Goal: Information Seeking & Learning: Find contact information

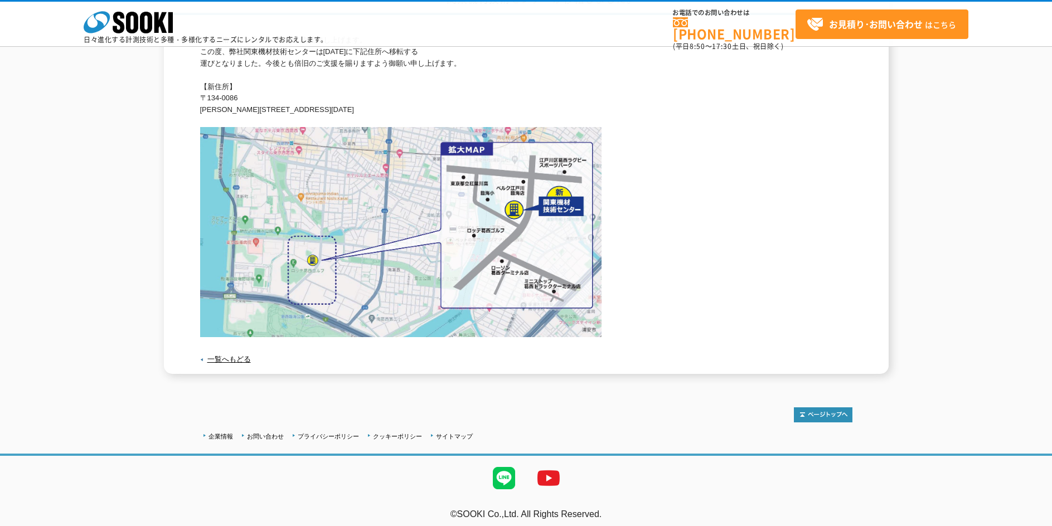
scroll to position [56, 0]
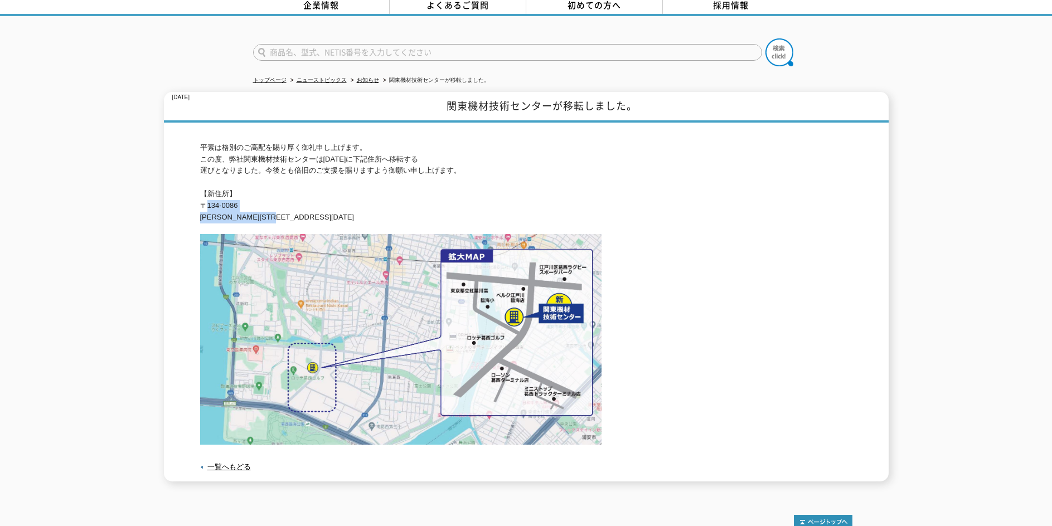
drag, startPoint x: 201, startPoint y: 199, endPoint x: 303, endPoint y: 207, distance: 102.9
click at [303, 207] on p "平素は格別のご高配を賜り厚く御礼申し上げます。 この度、弊社関東機材技術センターは2024年5月20日(月)に下記住所へ移転する 運びとなりました。今後とも倍…" at bounding box center [526, 182] width 652 height 81
click at [129, 148] on div "2024.05.20 関東機材技術センターが移転しました。 平素は格別のご高配を賜り厚く御礼申し上げます。 この度、弊社関東機材技術センターは2024年5月2…" at bounding box center [526, 287] width 1052 height 390
click at [270, 77] on link "トップページ" at bounding box center [269, 80] width 33 height 6
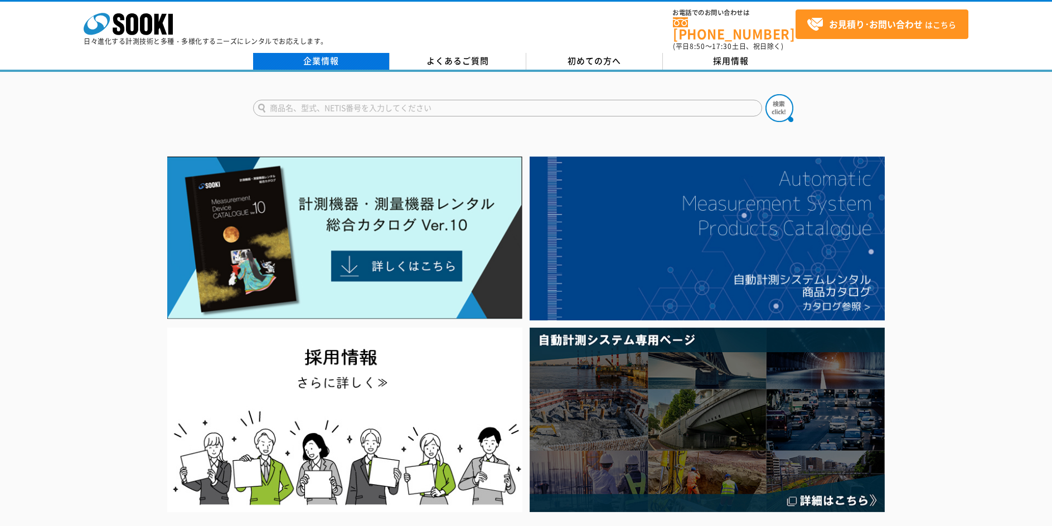
click at [322, 53] on link "企業情報" at bounding box center [321, 61] width 137 height 17
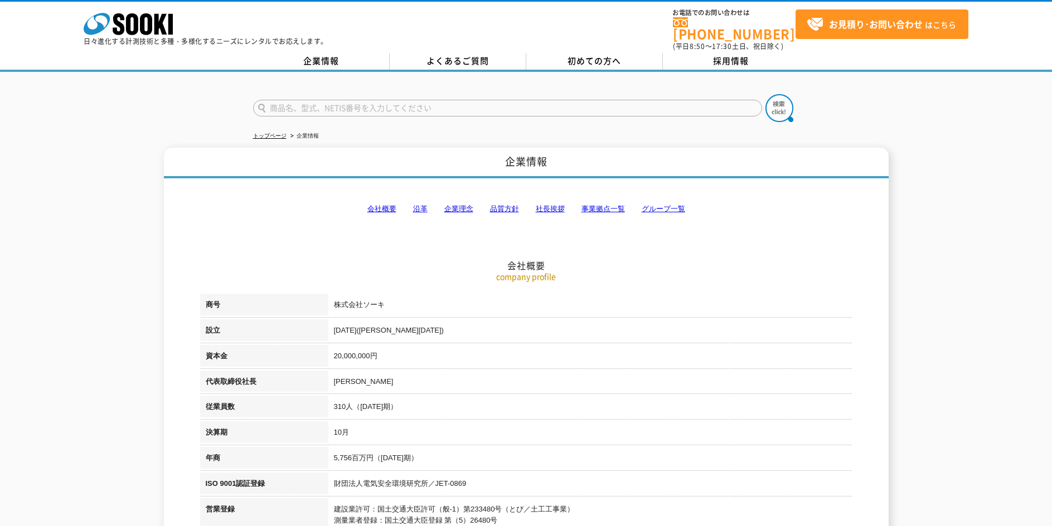
click at [603, 205] on link "事業拠点一覧" at bounding box center [603, 209] width 43 height 8
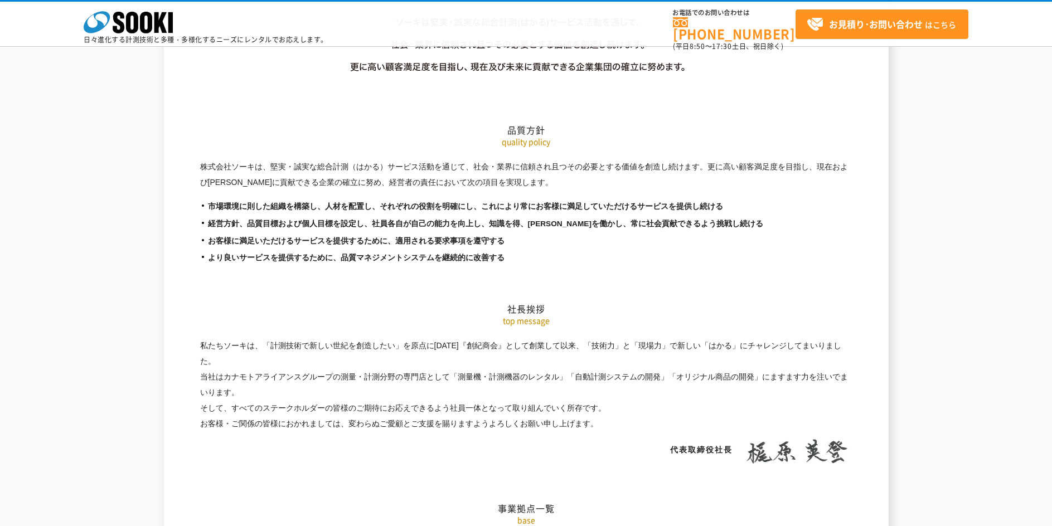
scroll to position [2239, 0]
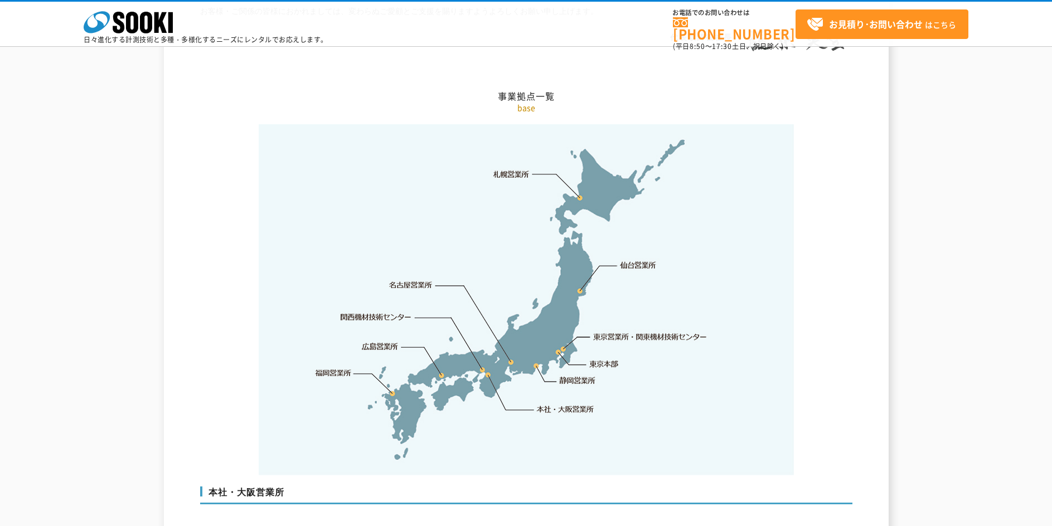
click at [633, 331] on link "東京営業所・関東機材技術センター" at bounding box center [651, 336] width 114 height 11
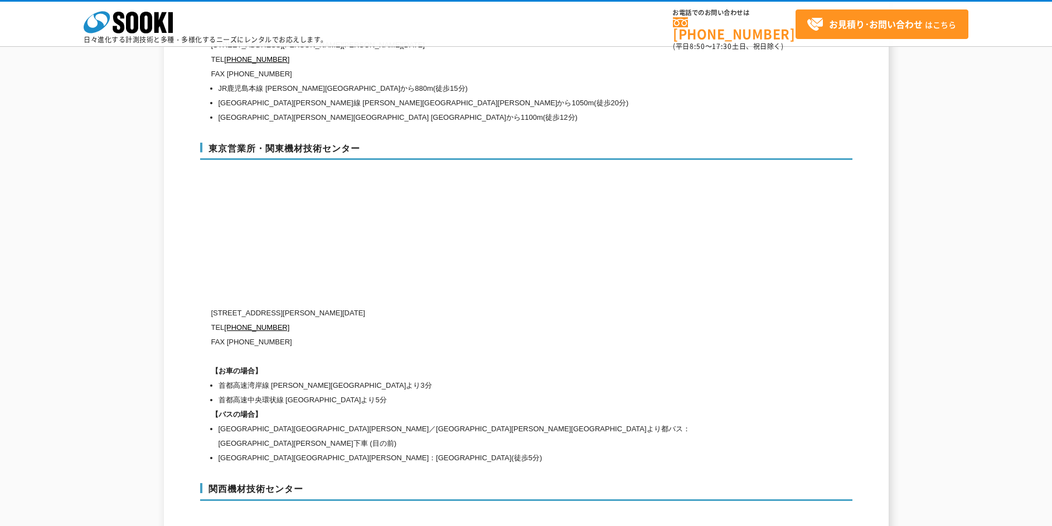
scroll to position [4600, 0]
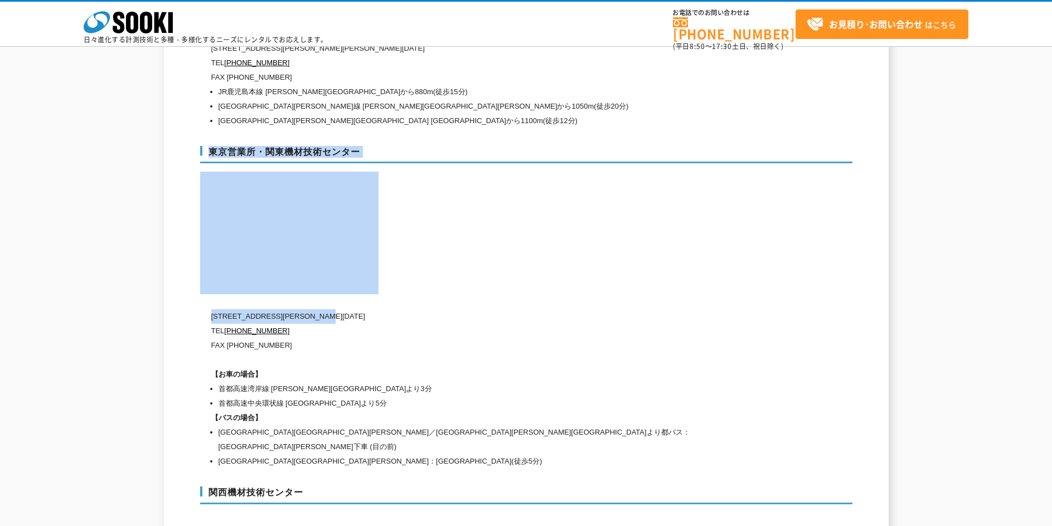
drag, startPoint x: 210, startPoint y: 296, endPoint x: 356, endPoint y: 297, distance: 146.1
click at [356, 297] on div "東京営業所・関東機材技術センター [STREET_ADDRESS][PERSON_NAME][DATE] [PHONE_NUMBER] FAX [PHONE_…" at bounding box center [526, 305] width 652 height 341
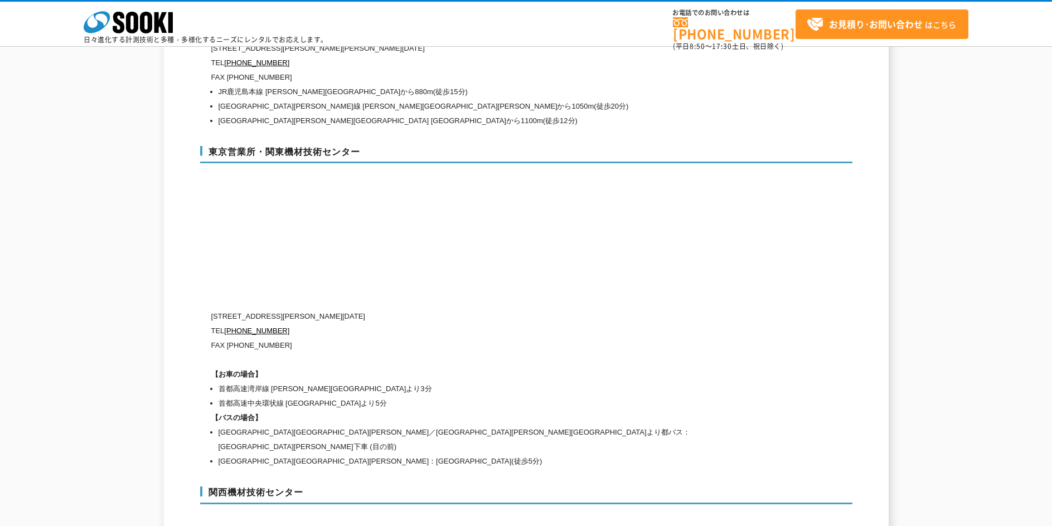
click at [390, 324] on p "TEL [PHONE_NUMBER]" at bounding box center [478, 331] width 535 height 14
drag, startPoint x: 211, startPoint y: 294, endPoint x: 361, endPoint y: 294, distance: 150.0
click at [361, 309] on p "[STREET_ADDRESS][PERSON_NAME][DATE]" at bounding box center [478, 316] width 535 height 14
copy p "[STREET_ADDRESS][PERSON_NAME][DATE]"
click at [502, 283] on div "東京営業所・関東機材技術センター [STREET_ADDRESS][PERSON_NAME][DATE] [PHONE_NUMBER] FAX [PHONE_…" at bounding box center [526, 305] width 652 height 341
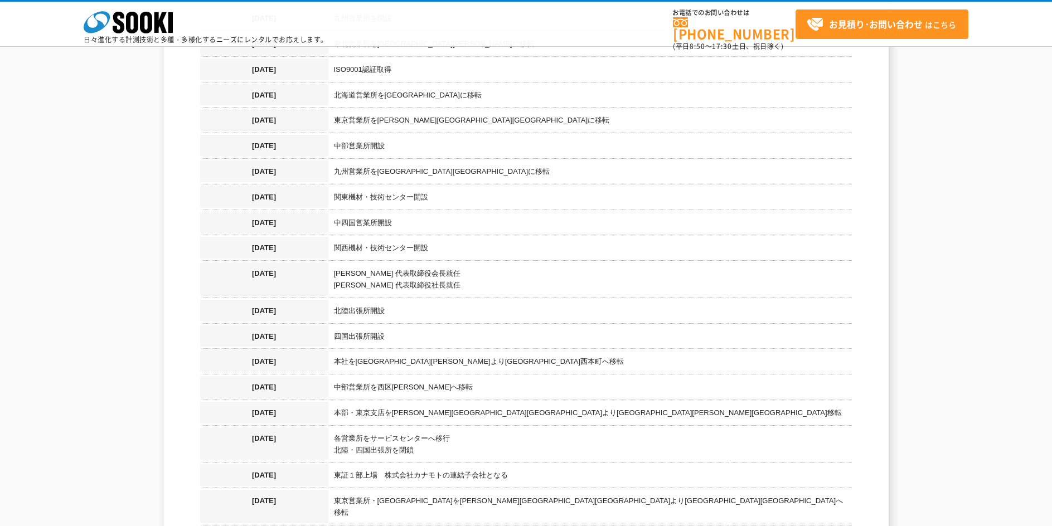
scroll to position [0, 0]
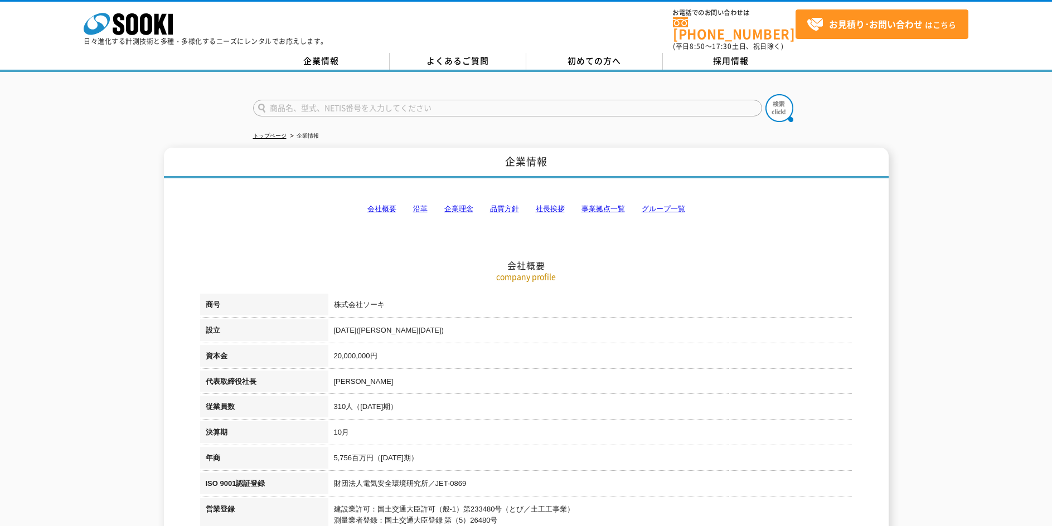
click at [596, 205] on link "事業拠点一覧" at bounding box center [603, 209] width 43 height 8
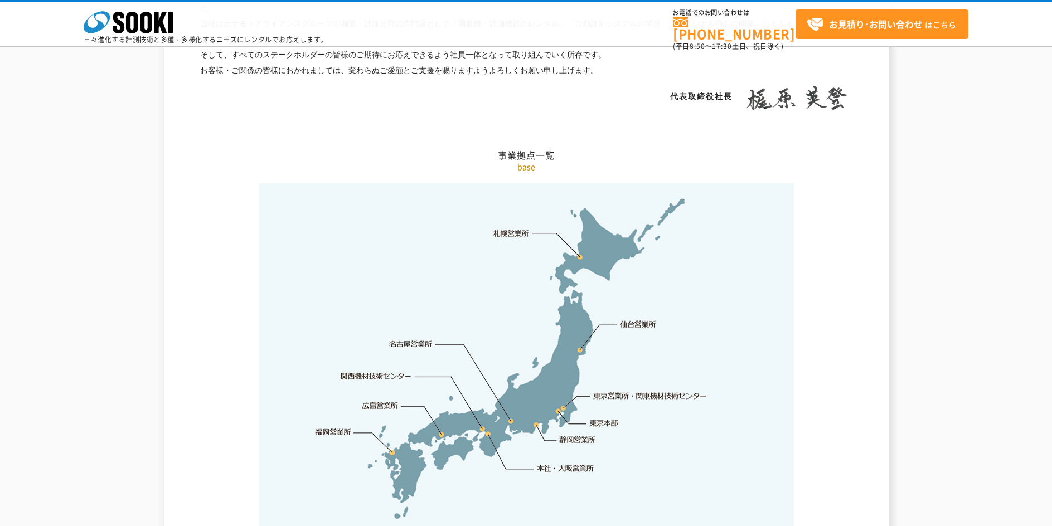
scroll to position [2239, 0]
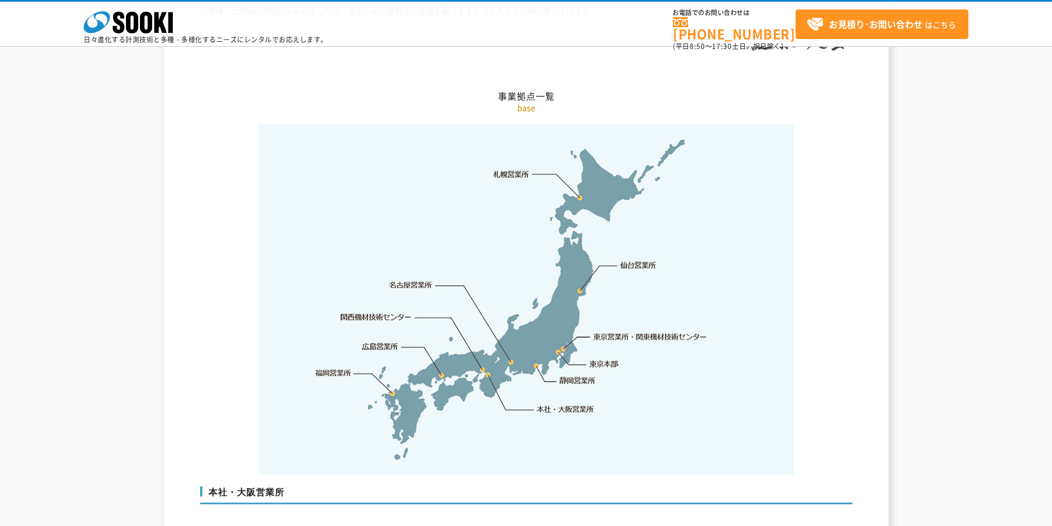
click at [608, 331] on link "東京営業所・関東機材技術センター" at bounding box center [651, 336] width 114 height 11
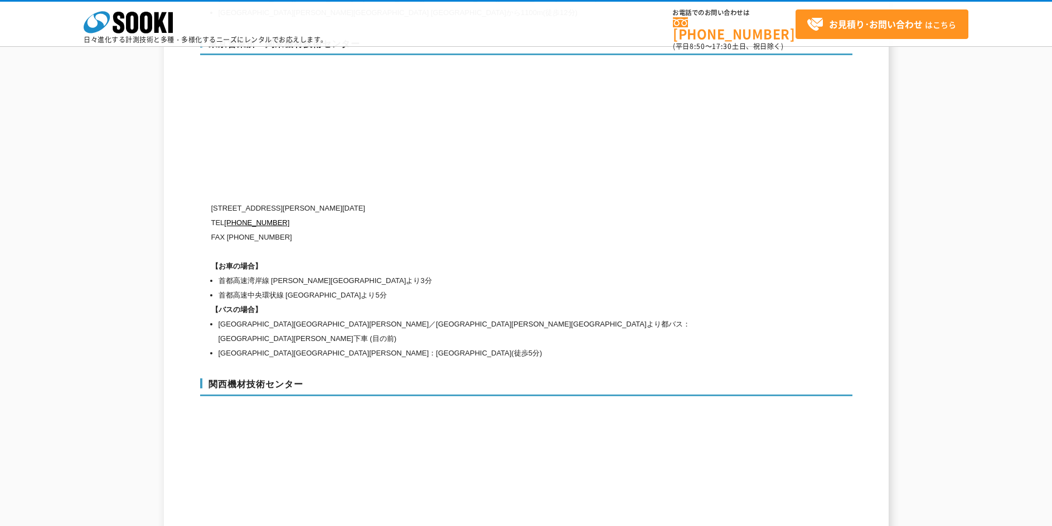
scroll to position [4711, 0]
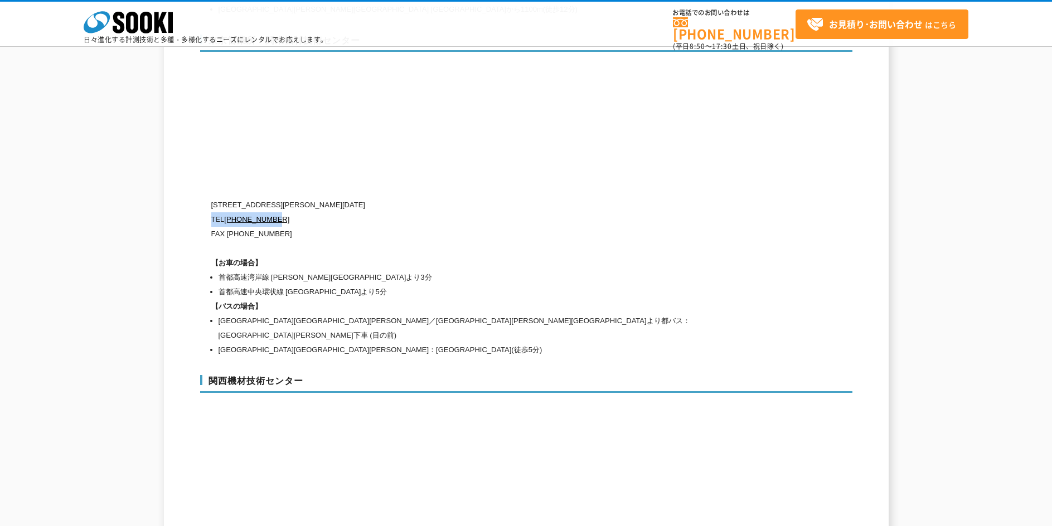
drag, startPoint x: 212, startPoint y: 195, endPoint x: 295, endPoint y: 193, distance: 83.1
click at [295, 212] on p "TEL 0120-856-991" at bounding box center [478, 219] width 535 height 14
copy p "TEL 0120-856-991"
click at [408, 229] on div "〒134-0086 東京都江戸川区臨海町2-3-18 TEL 0120-856-991 FAX (03)5117-3521 【お車の場合】 首都高速湾岸線 葛…" at bounding box center [478, 277] width 535 height 159
drag, startPoint x: 220, startPoint y: 183, endPoint x: 252, endPoint y: 183, distance: 31.8
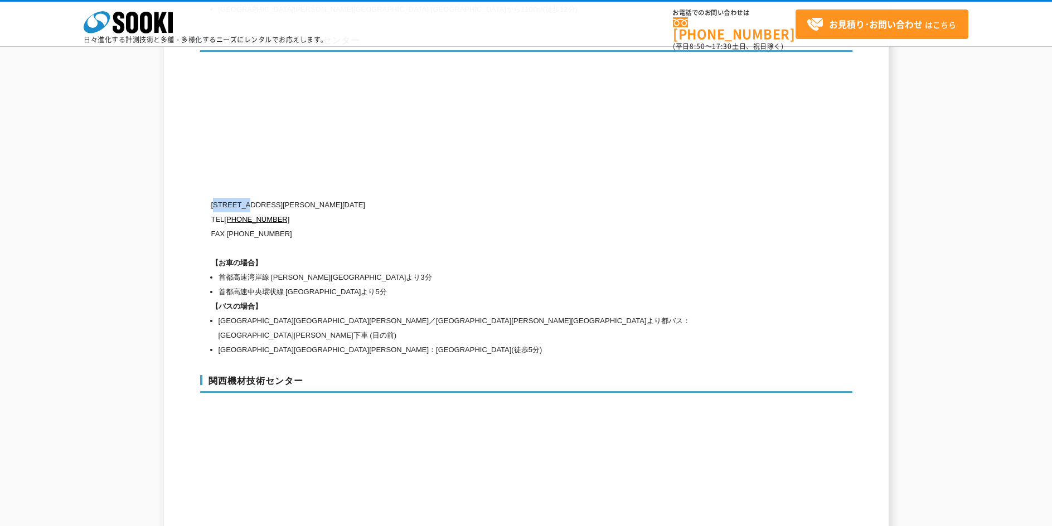
click at [252, 198] on p "〒134-0086 東京都江戸川区臨海町2-3-18" at bounding box center [478, 205] width 535 height 14
copy p "134-0086"
click at [427, 212] on p "TEL 0120-856-991" at bounding box center [478, 219] width 535 height 14
drag, startPoint x: 258, startPoint y: 183, endPoint x: 370, endPoint y: 183, distance: 112.1
click at [370, 198] on p "〒134-0086 東京都江戸川区臨海町2-3-18" at bounding box center [478, 205] width 535 height 14
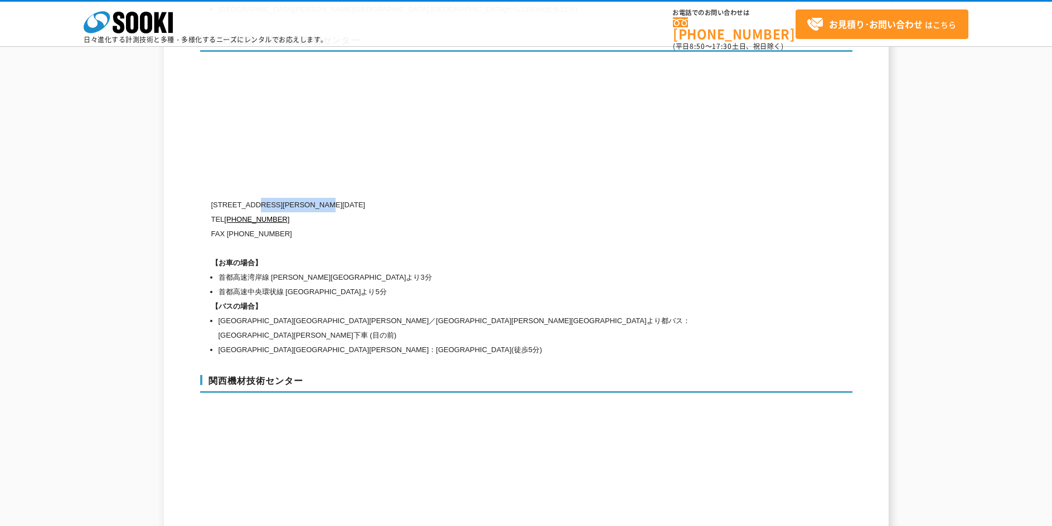
copy p "東京都江戸川区臨海町2-3-18"
click at [323, 256] on h1 "【お車の場合】" at bounding box center [478, 263] width 535 height 14
drag, startPoint x: 224, startPoint y: 195, endPoint x: 284, endPoint y: 195, distance: 60.2
click at [284, 212] on p "TEL 0120-856-991" at bounding box center [478, 219] width 535 height 14
copy p "0120-856-991"
